Goal: Contribute content: Contribute content

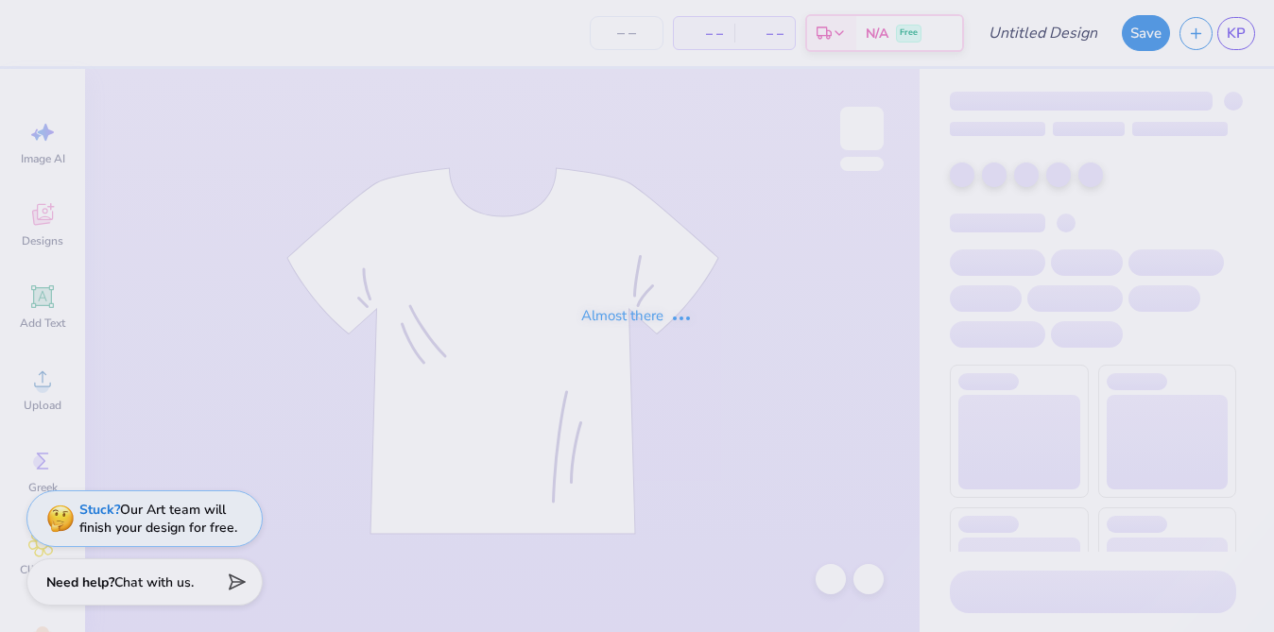
type input "Polaroid Crewneck"
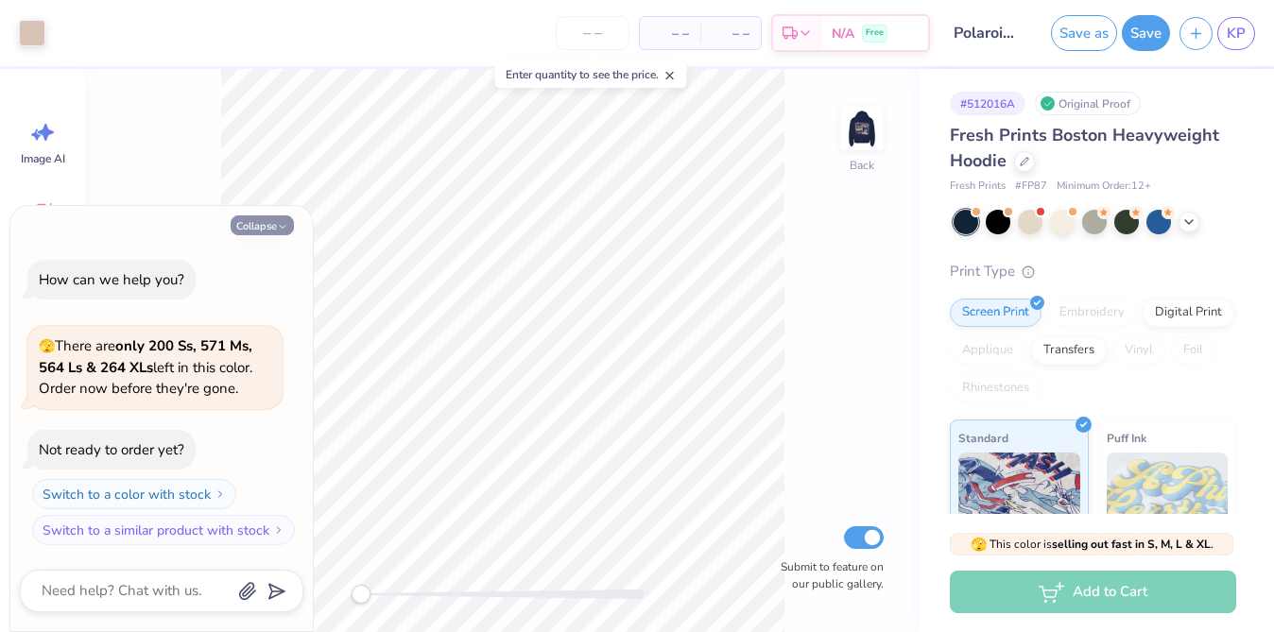
click at [262, 226] on button "Collapse" at bounding box center [262, 225] width 63 height 20
type textarea "x"
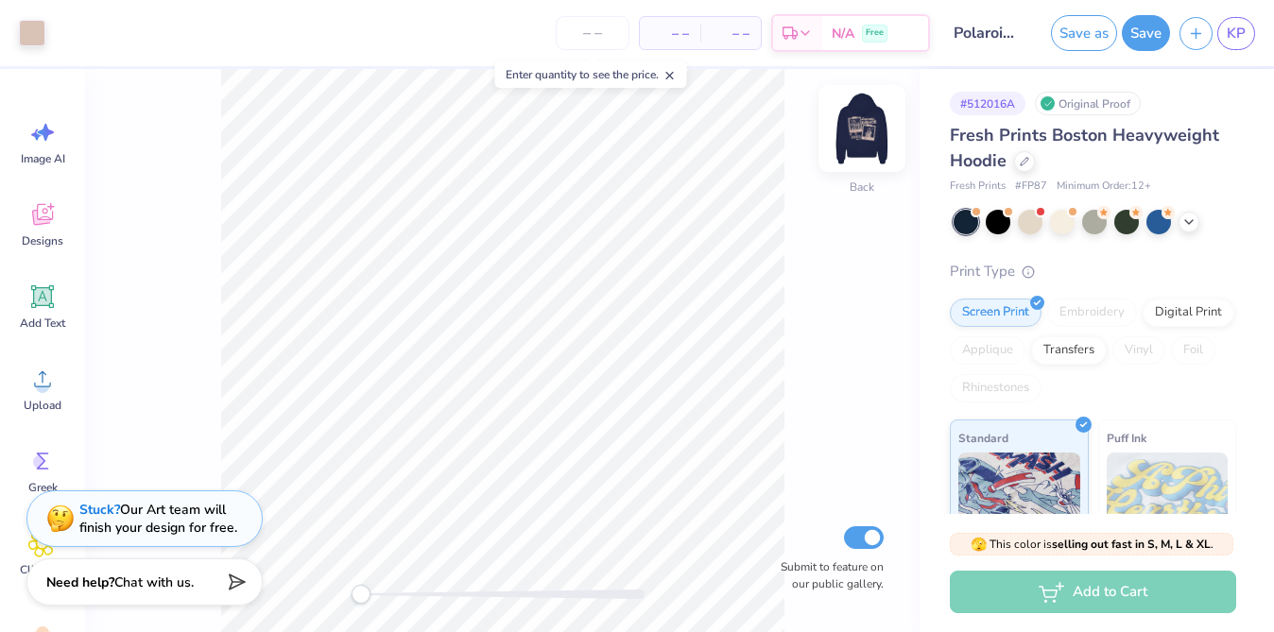
click at [858, 140] on img at bounding box center [862, 129] width 76 height 76
click at [435, 599] on div at bounding box center [503, 594] width 284 height 19
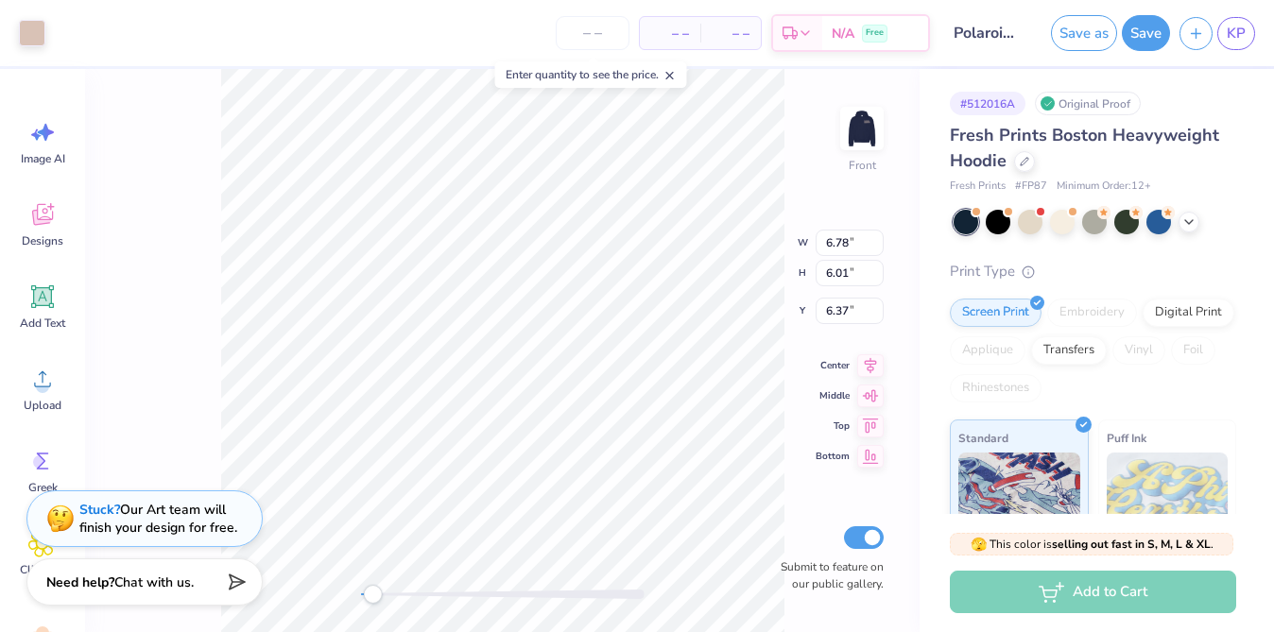
click at [374, 612] on div "Front W 6.78 6.78 " H 6.01 6.01 " Y 6.37 6.37 " Center Middle Top Bottom Submit…" at bounding box center [502, 350] width 834 height 563
click at [421, 599] on div "Accessibility label" at bounding box center [420, 594] width 19 height 19
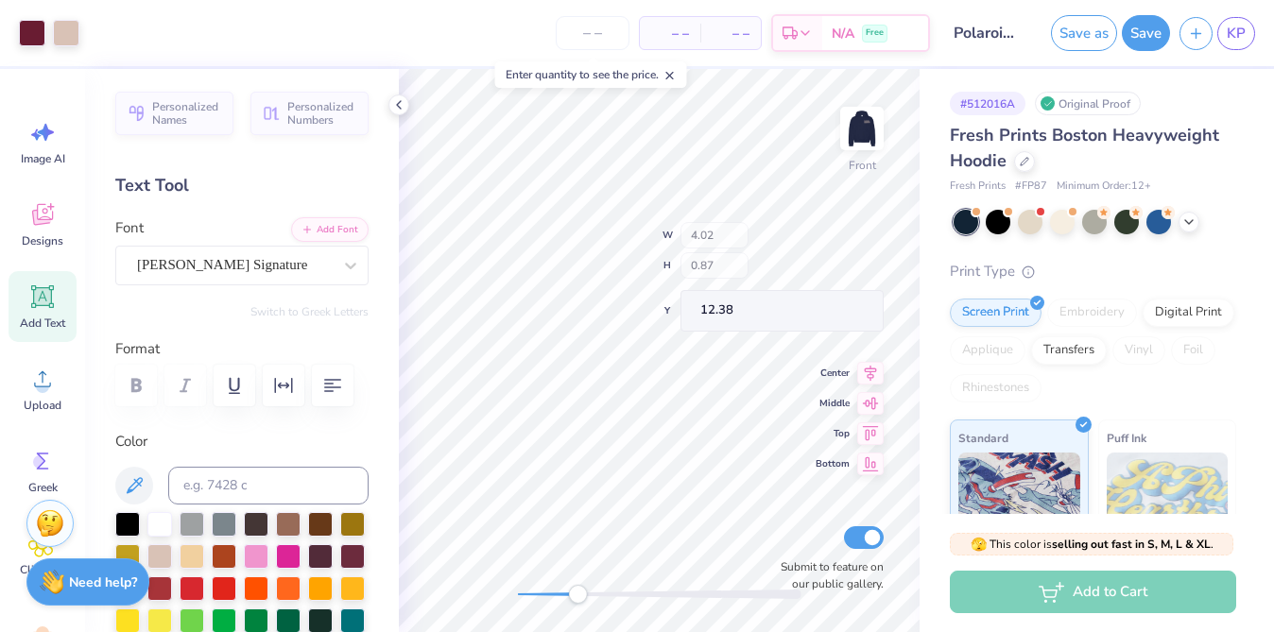
type input "4.02"
type input "0.87"
type input "12.38"
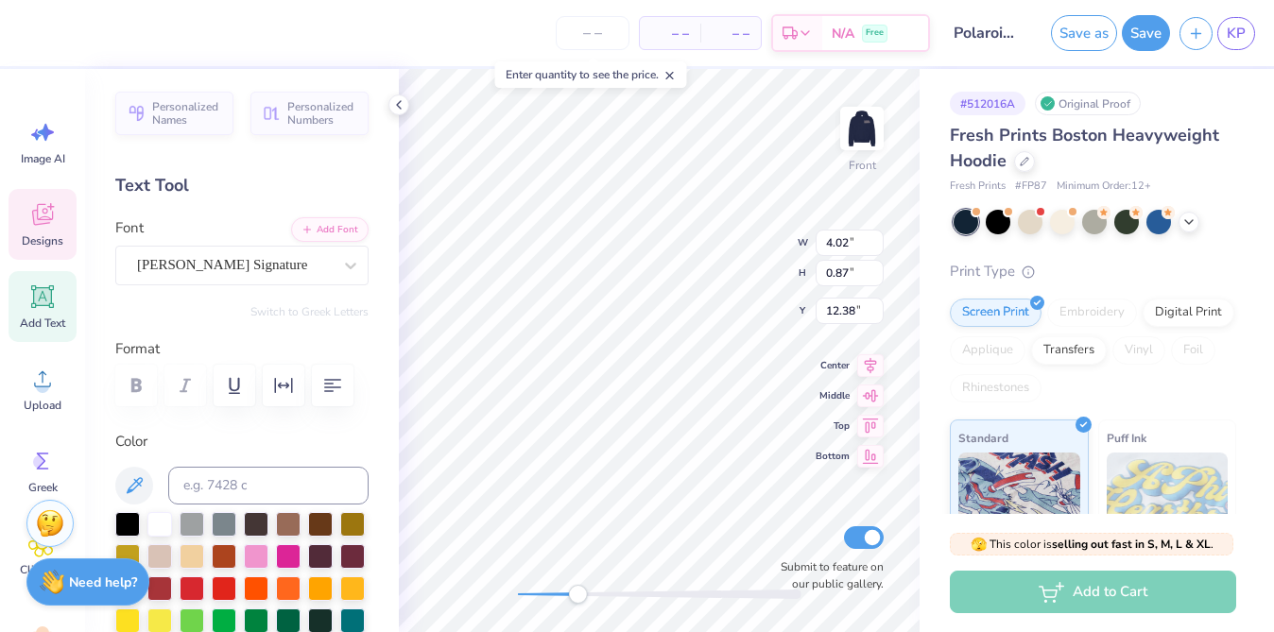
scroll to position [178, 0]
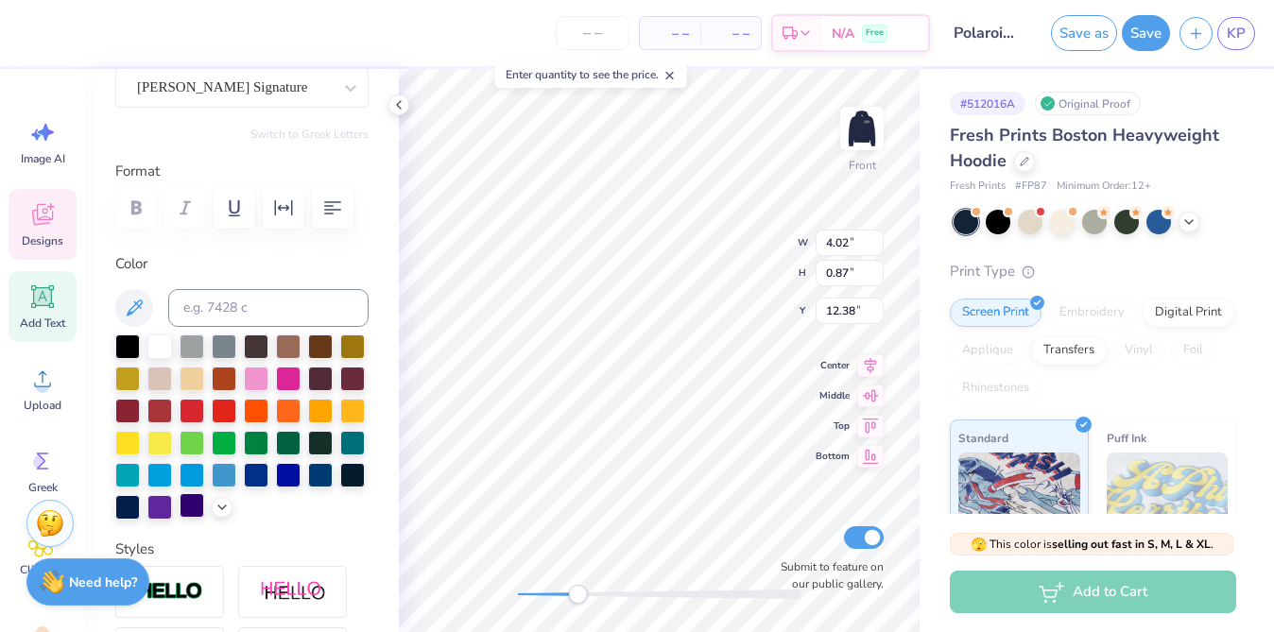
click at [182, 501] on div at bounding box center [192, 505] width 25 height 25
click at [345, 476] on div at bounding box center [352, 473] width 25 height 25
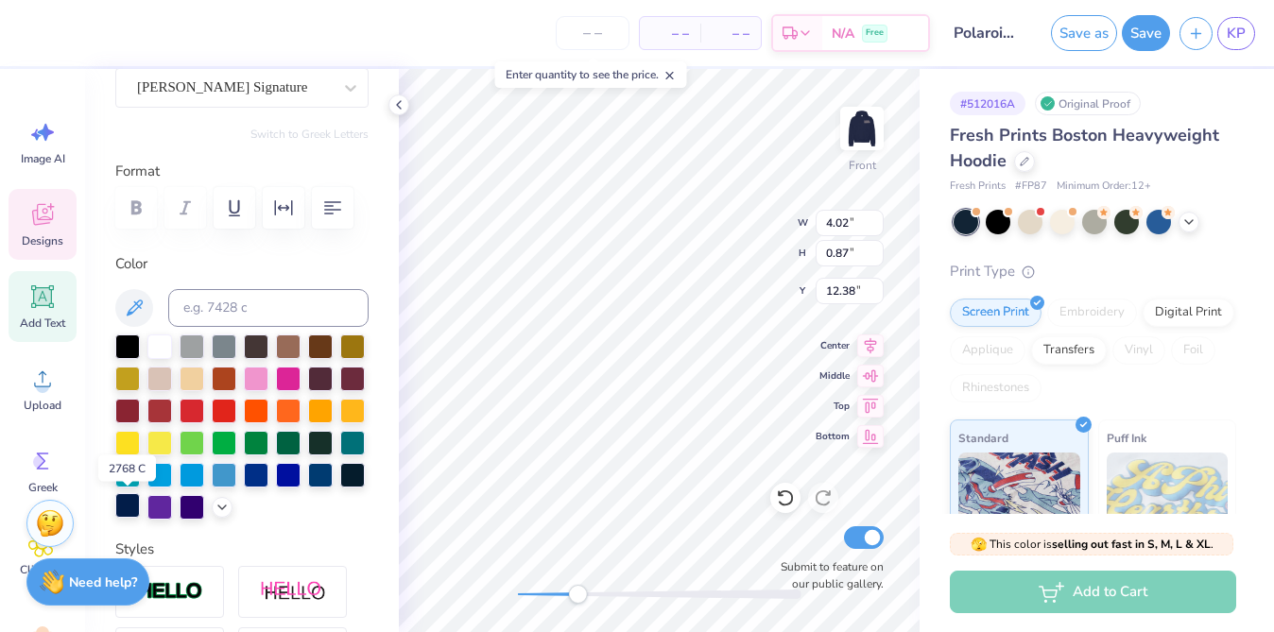
click at [135, 506] on div at bounding box center [127, 505] width 25 height 25
type input "6.33"
type input "0.99"
type input "12.82"
click at [126, 507] on div at bounding box center [127, 505] width 25 height 25
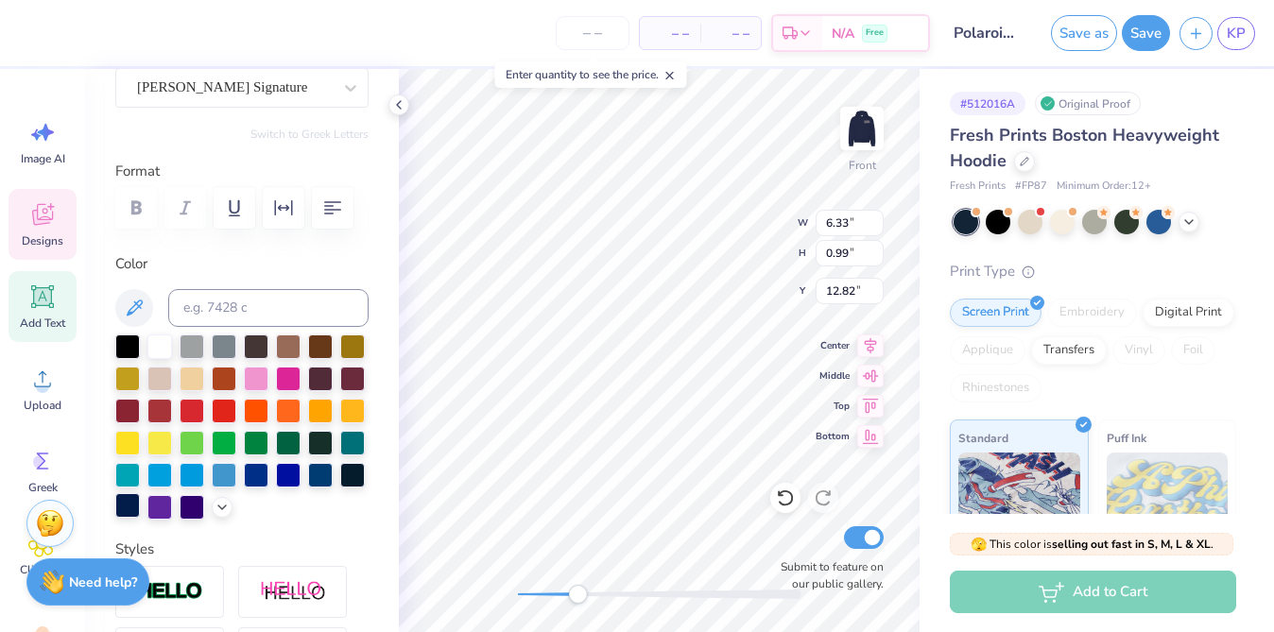
type input "4.82"
type input "1.19"
type input "16.28"
click at [136, 505] on div at bounding box center [127, 505] width 25 height 25
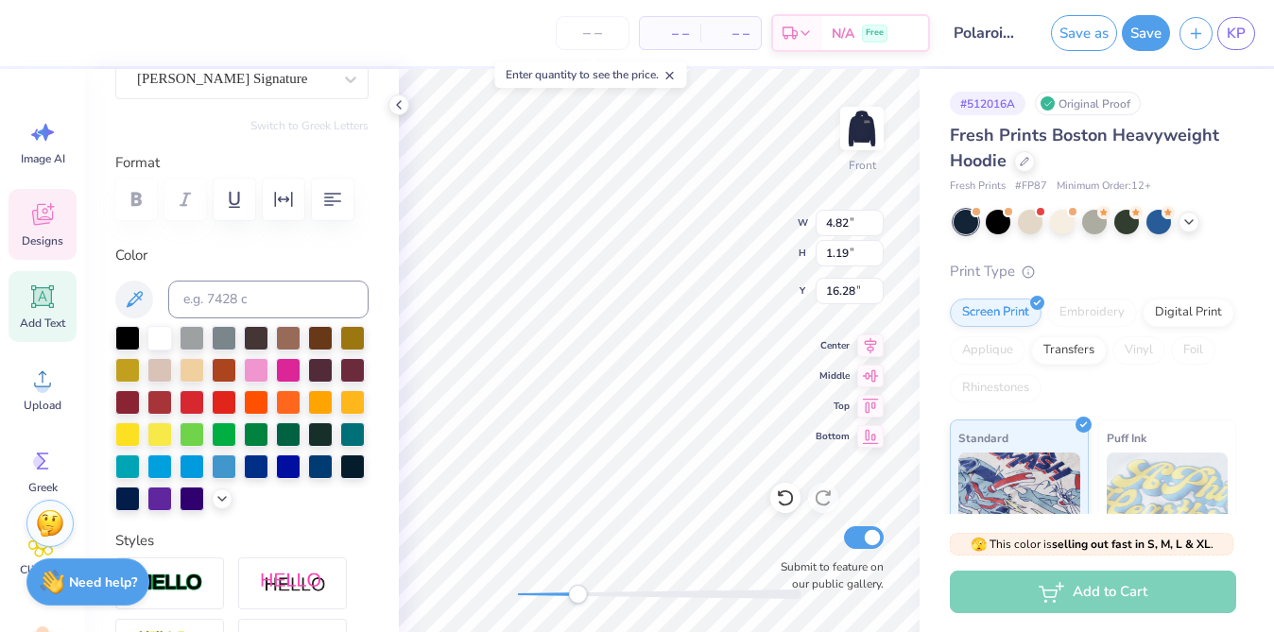
scroll to position [251, 0]
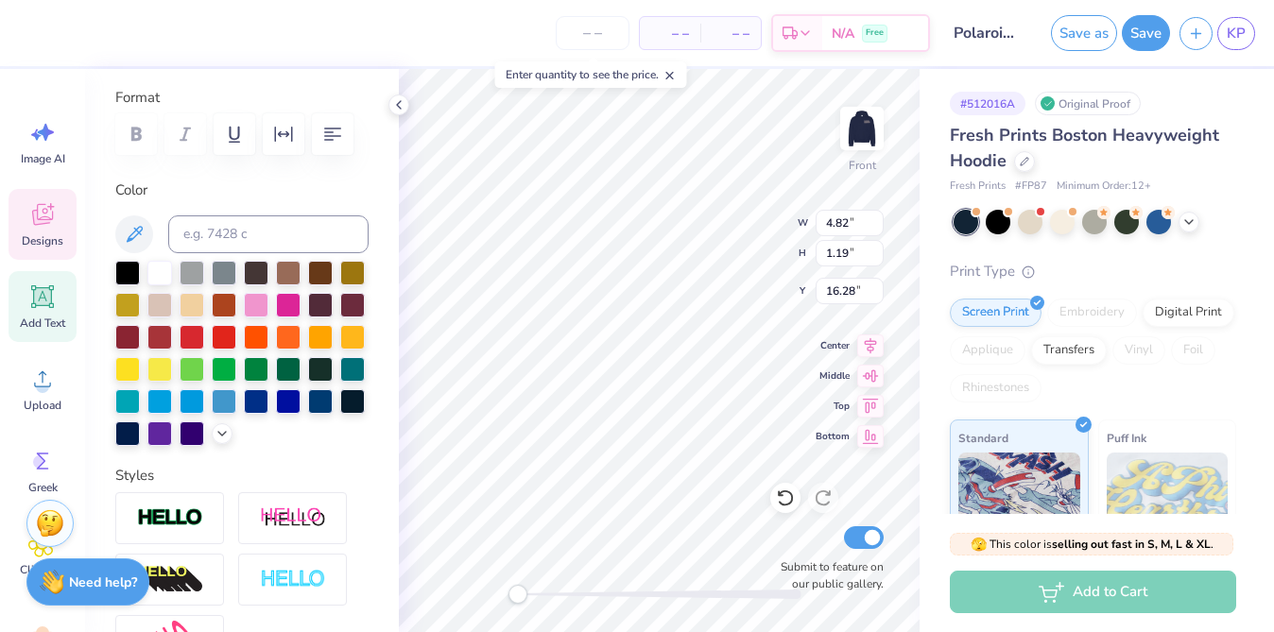
drag, startPoint x: 582, startPoint y: 596, endPoint x: 510, endPoint y: 595, distance: 71.8
click at [510, 595] on div "Accessibility label" at bounding box center [517, 594] width 19 height 19
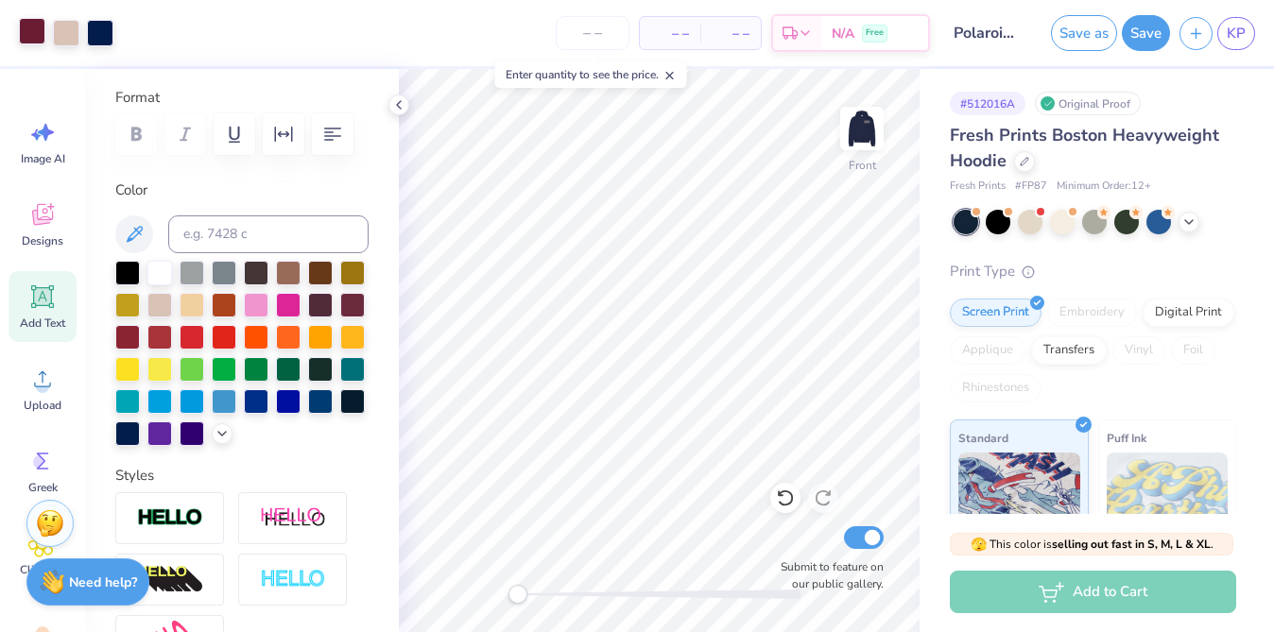
click at [27, 34] on div at bounding box center [32, 31] width 26 height 26
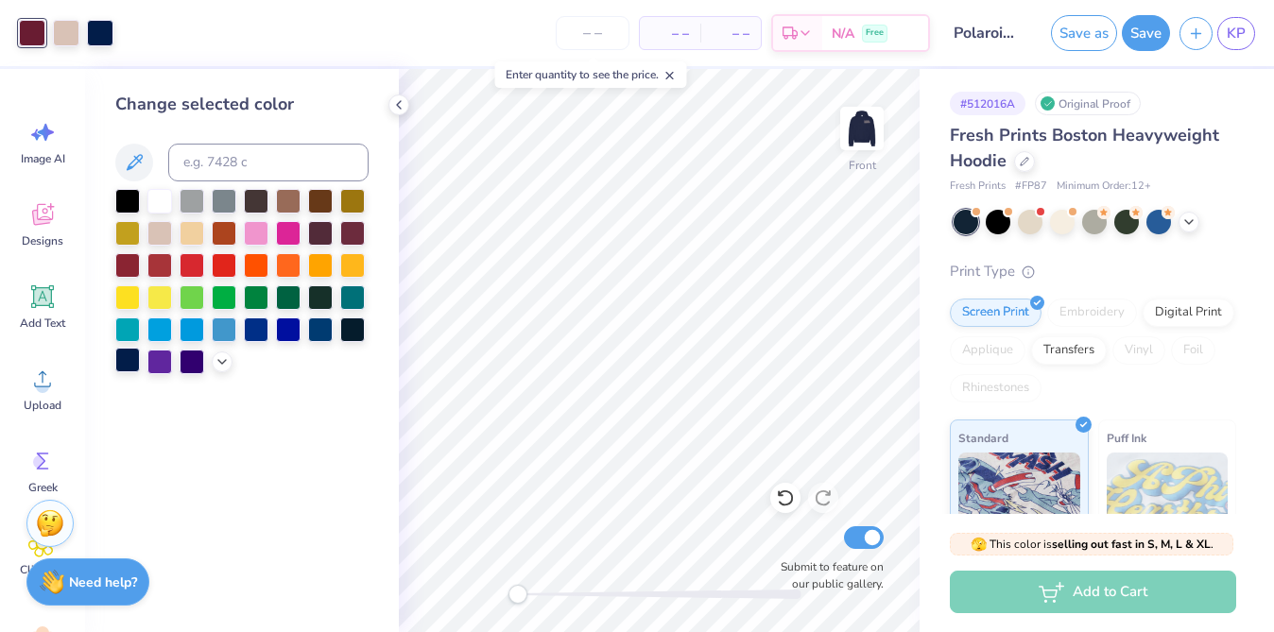
click at [115, 352] on div at bounding box center [127, 360] width 25 height 25
click at [861, 146] on img at bounding box center [862, 129] width 76 height 76
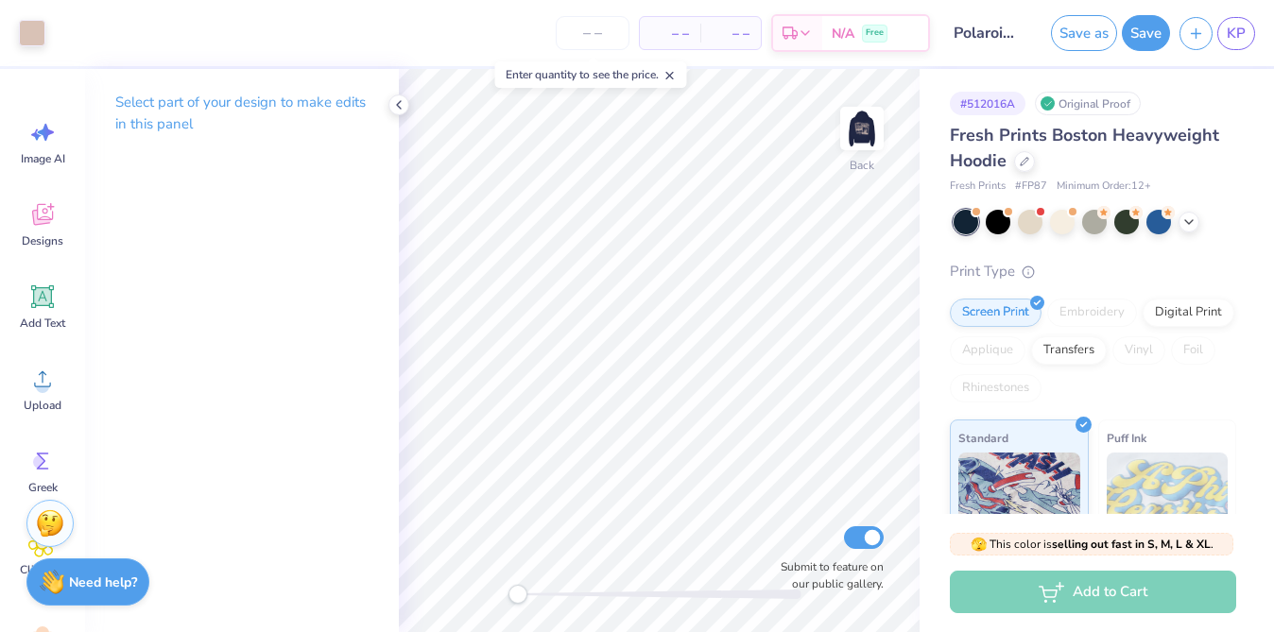
click at [866, 117] on img at bounding box center [862, 129] width 38 height 38
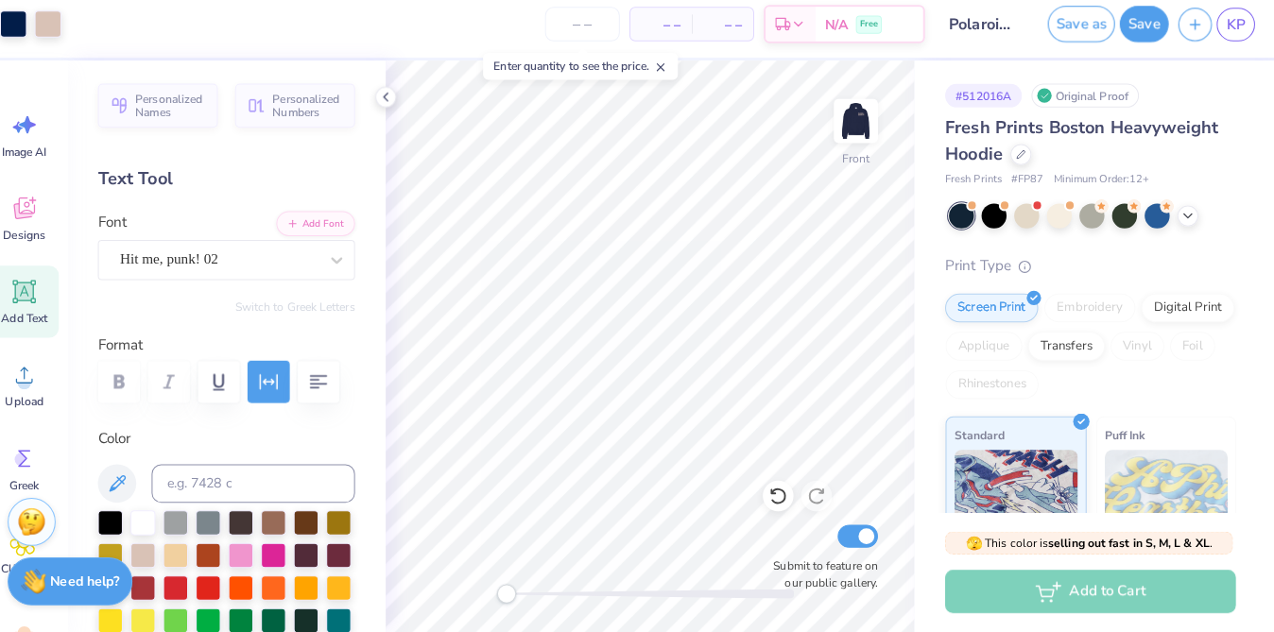
scroll to position [0, 0]
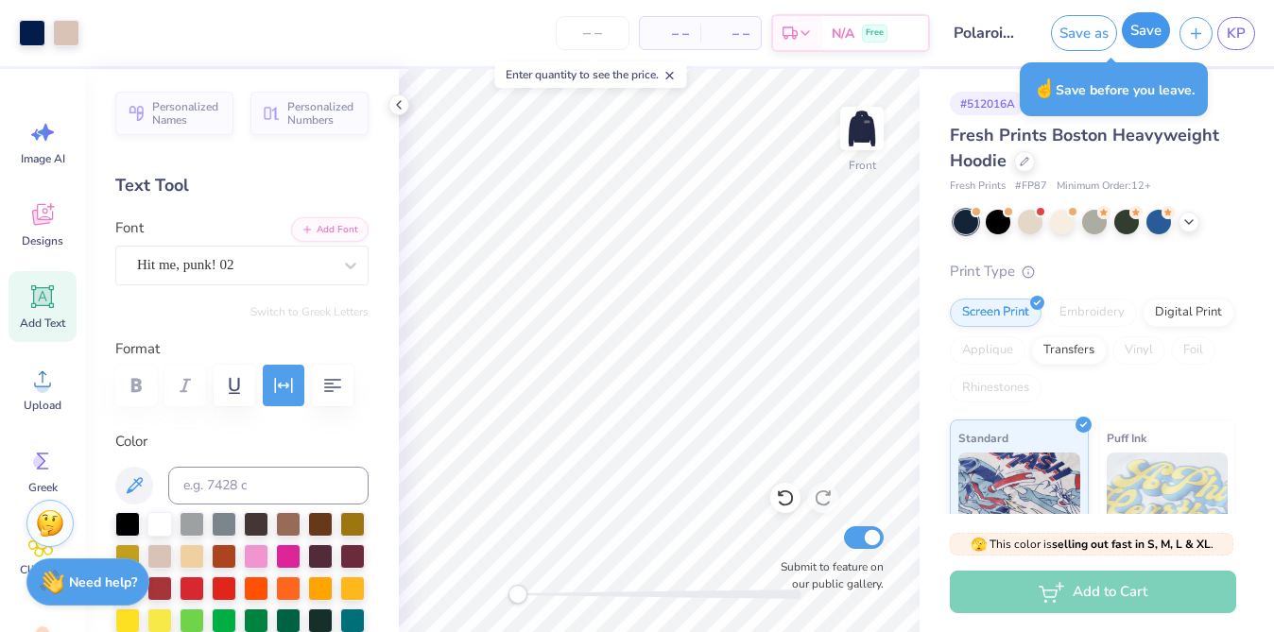
click at [1148, 39] on button "Save" at bounding box center [1146, 30] width 48 height 36
click at [1132, 31] on div "Saving..." at bounding box center [1126, 33] width 87 height 36
